Goal: Check status: Check status

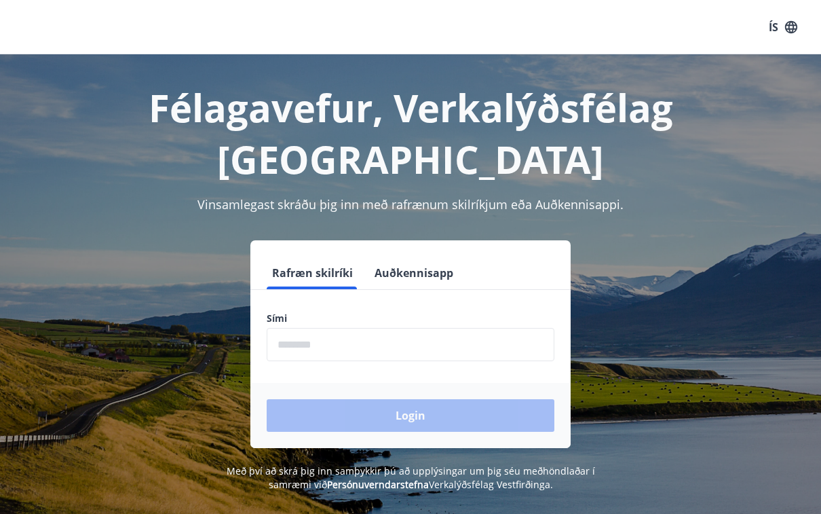
click at [352, 328] on input "phone" at bounding box center [411, 344] width 288 height 33
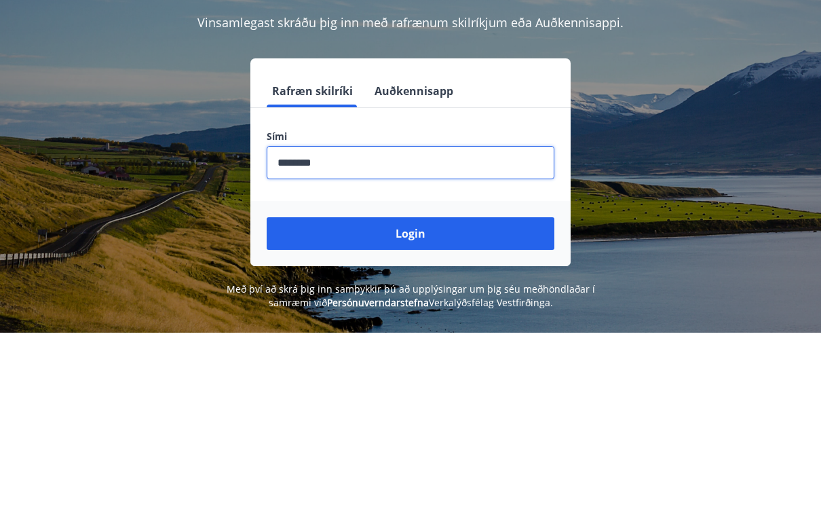
type input "********"
click at [447, 399] on button "Login" at bounding box center [411, 415] width 288 height 33
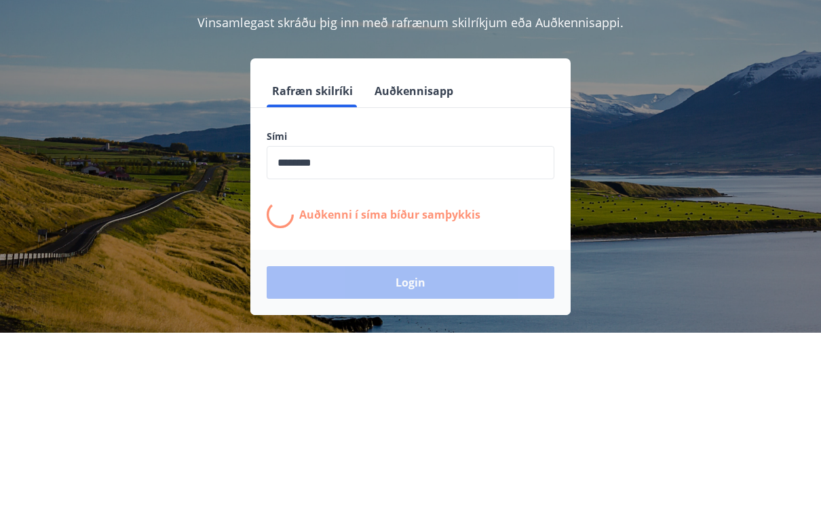
scroll to position [182, 0]
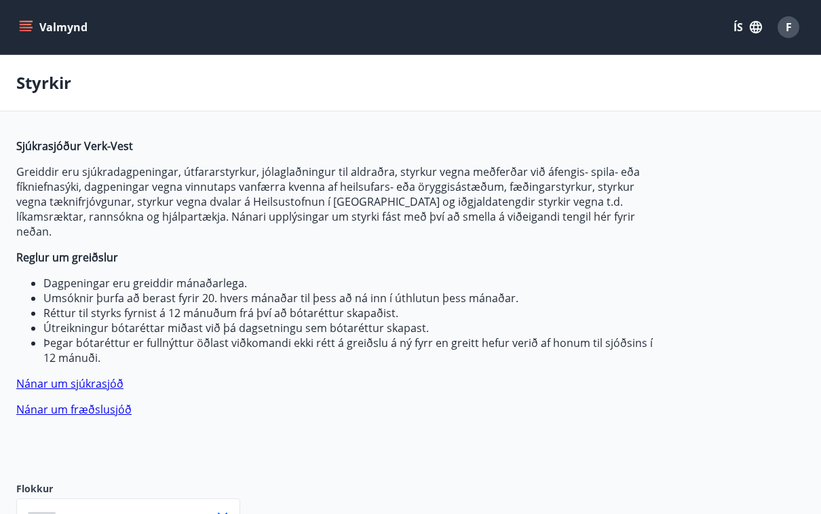
type input "***"
click at [736, 29] on button "ÍS" at bounding box center [747, 27] width 43 height 24
click at [614, 88] on div "English" at bounding box center [639, 86] width 141 height 16
click at [800, 24] on button "F" at bounding box center [789, 27] width 33 height 33
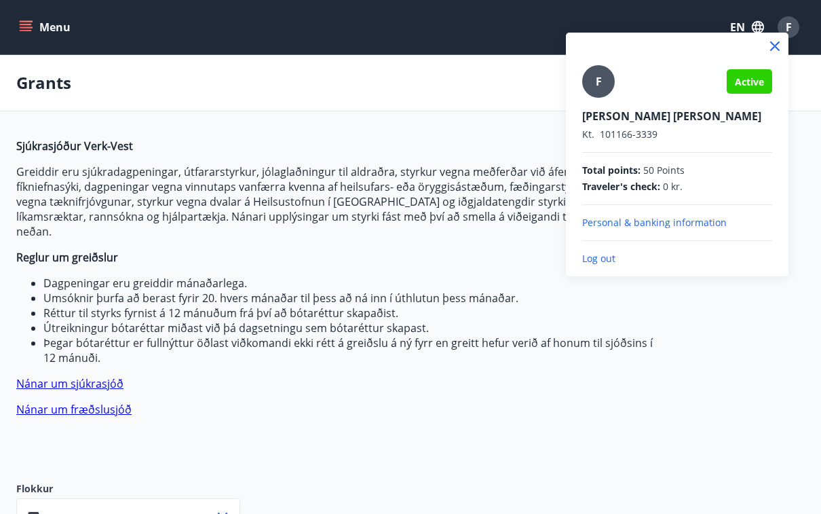
click at [763, 362] on div at bounding box center [410, 257] width 821 height 514
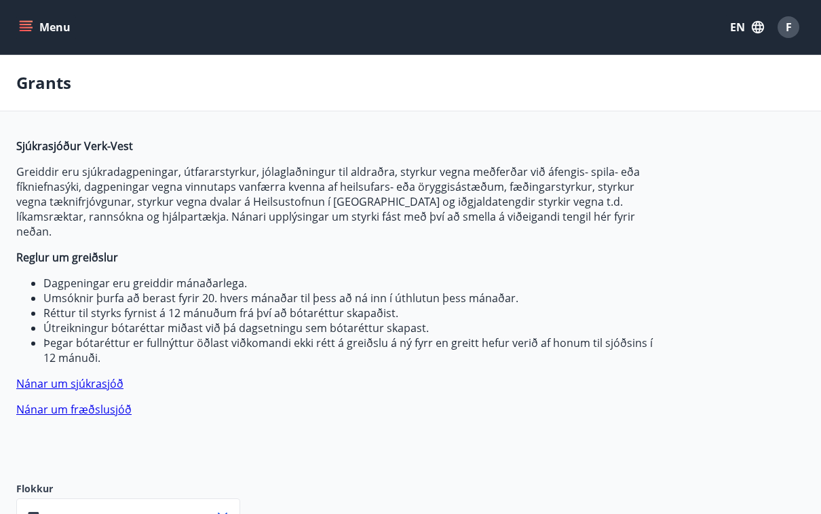
click at [35, 24] on button "Menu" at bounding box center [46, 27] width 60 height 24
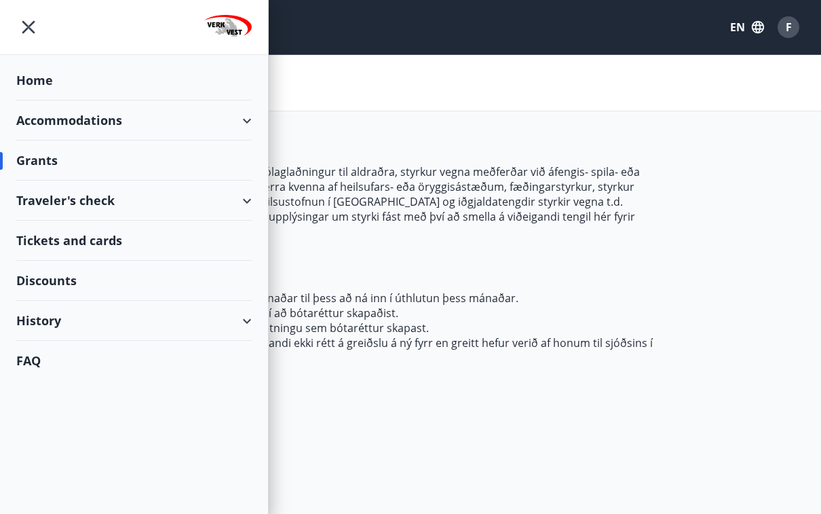
click at [238, 314] on div "History" at bounding box center [134, 321] width 236 height 40
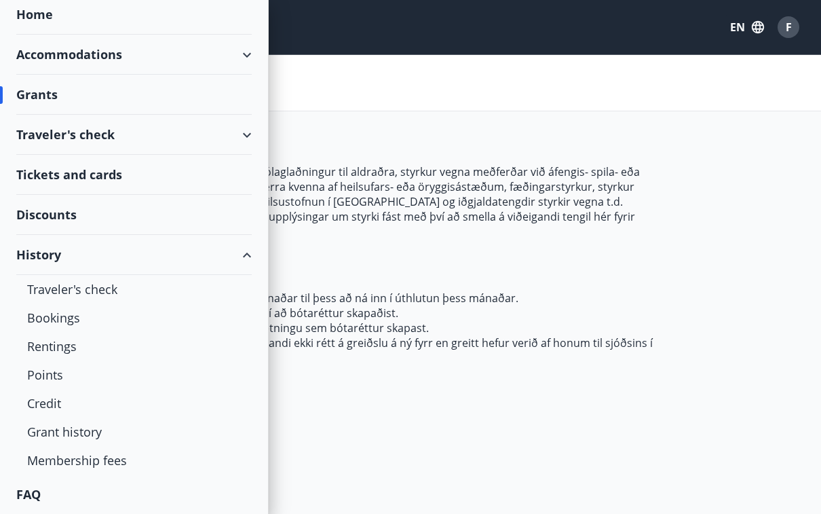
scroll to position [66, 0]
click at [96, 434] on div "Grant history" at bounding box center [134, 432] width 214 height 29
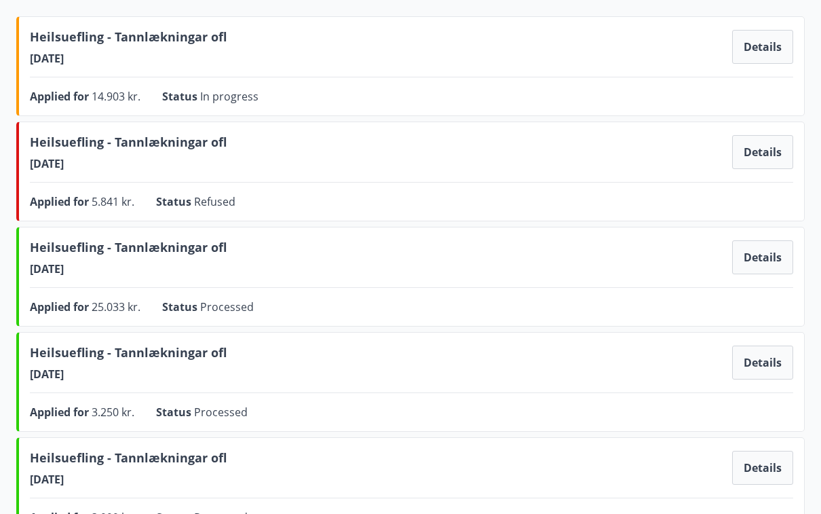
scroll to position [168, 0]
click at [766, 53] on button "Details" at bounding box center [763, 47] width 61 height 34
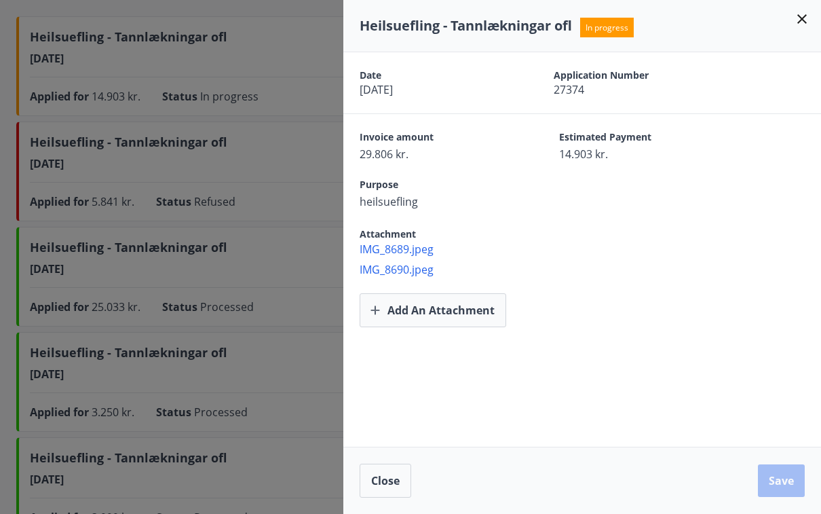
click at [801, 22] on icon at bounding box center [802, 19] width 16 height 16
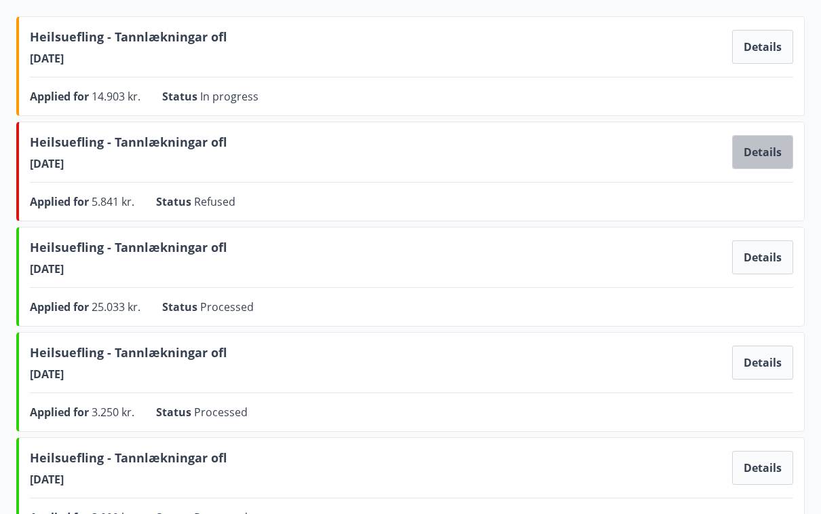
click at [770, 149] on button "Details" at bounding box center [763, 152] width 61 height 34
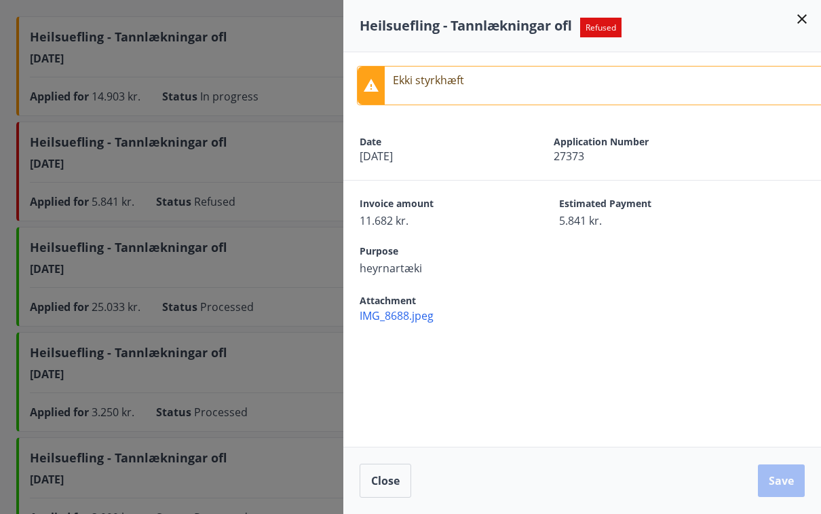
click at [798, 24] on icon at bounding box center [802, 19] width 16 height 16
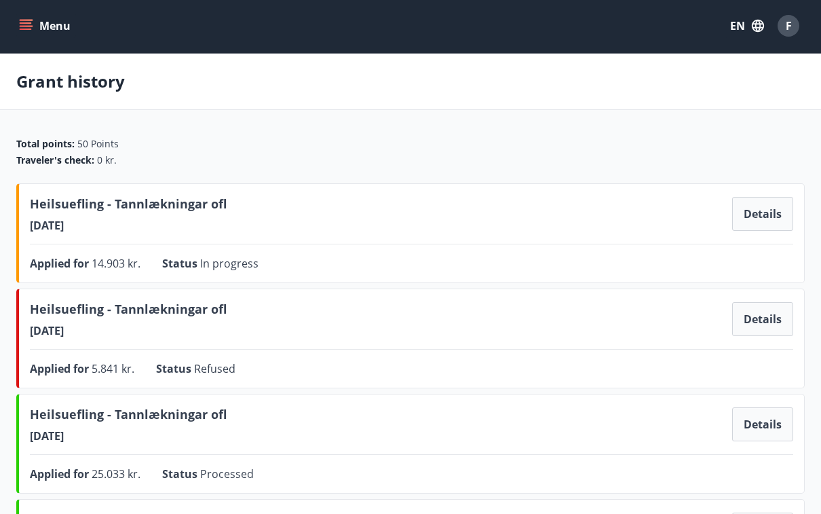
scroll to position [0, 0]
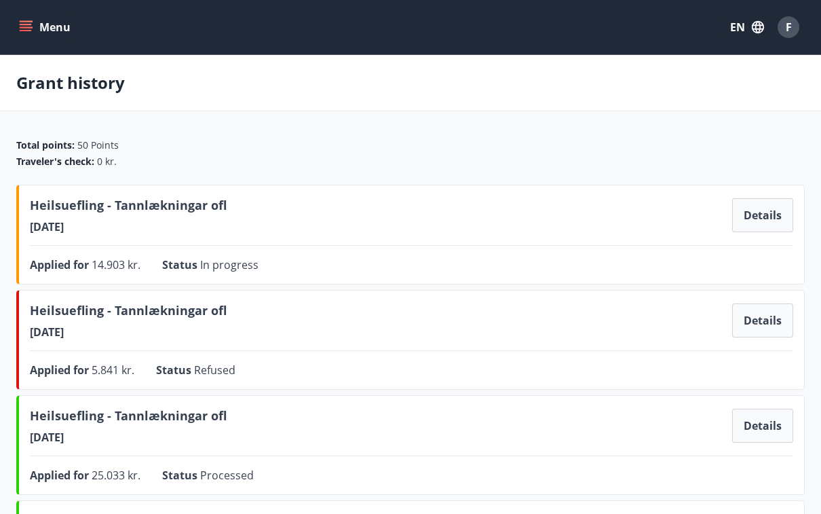
click at [790, 23] on span "F" at bounding box center [789, 27] width 6 height 15
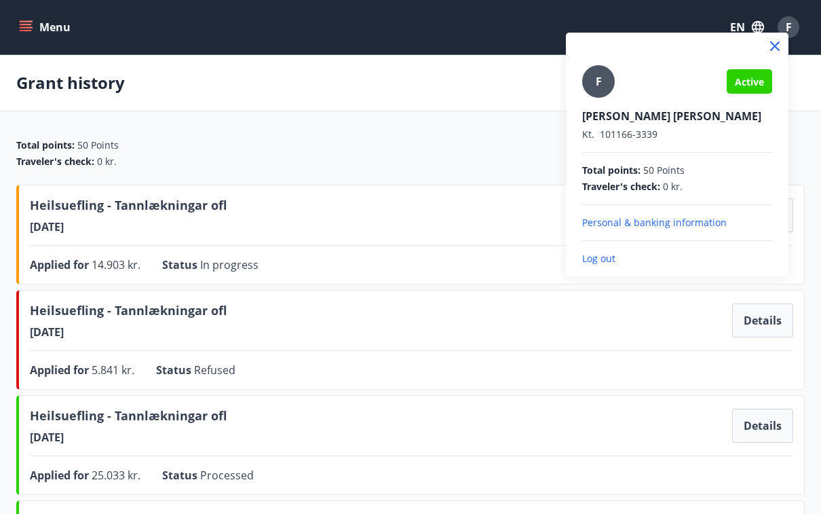
click at [613, 259] on p "Log out" at bounding box center [677, 259] width 190 height 14
